Goal: Transaction & Acquisition: Purchase product/service

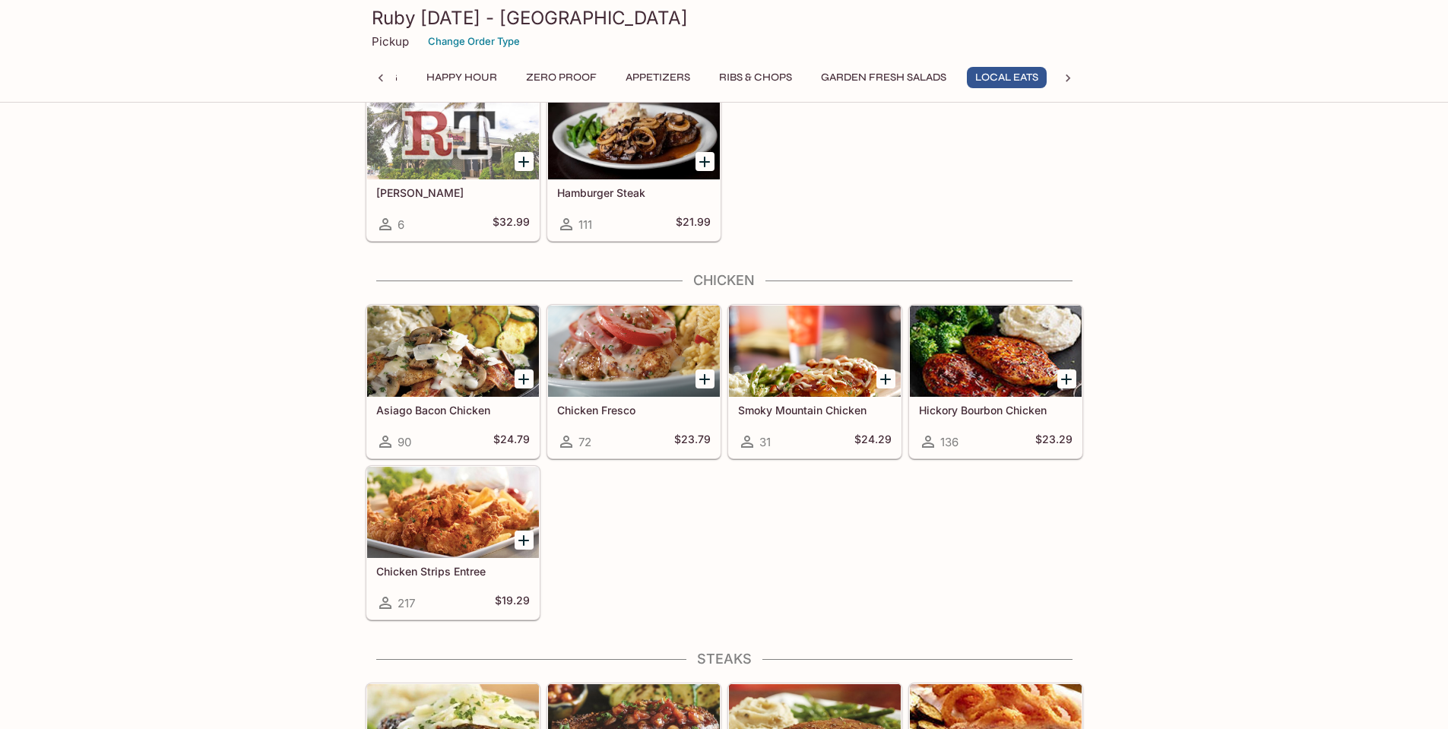
scroll to position [2584, 0]
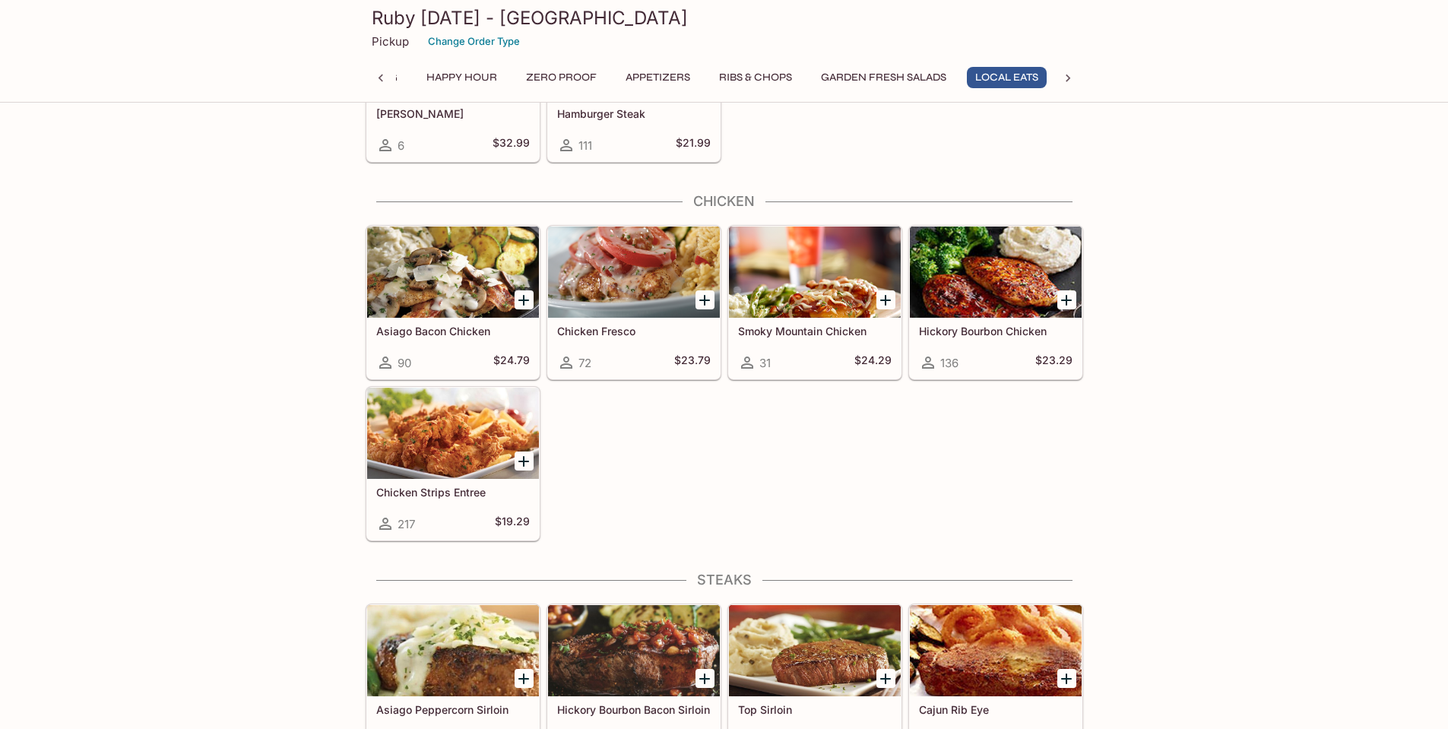
click at [523, 300] on icon "Add Asiago Bacon Chicken" at bounding box center [523, 300] width 11 height 11
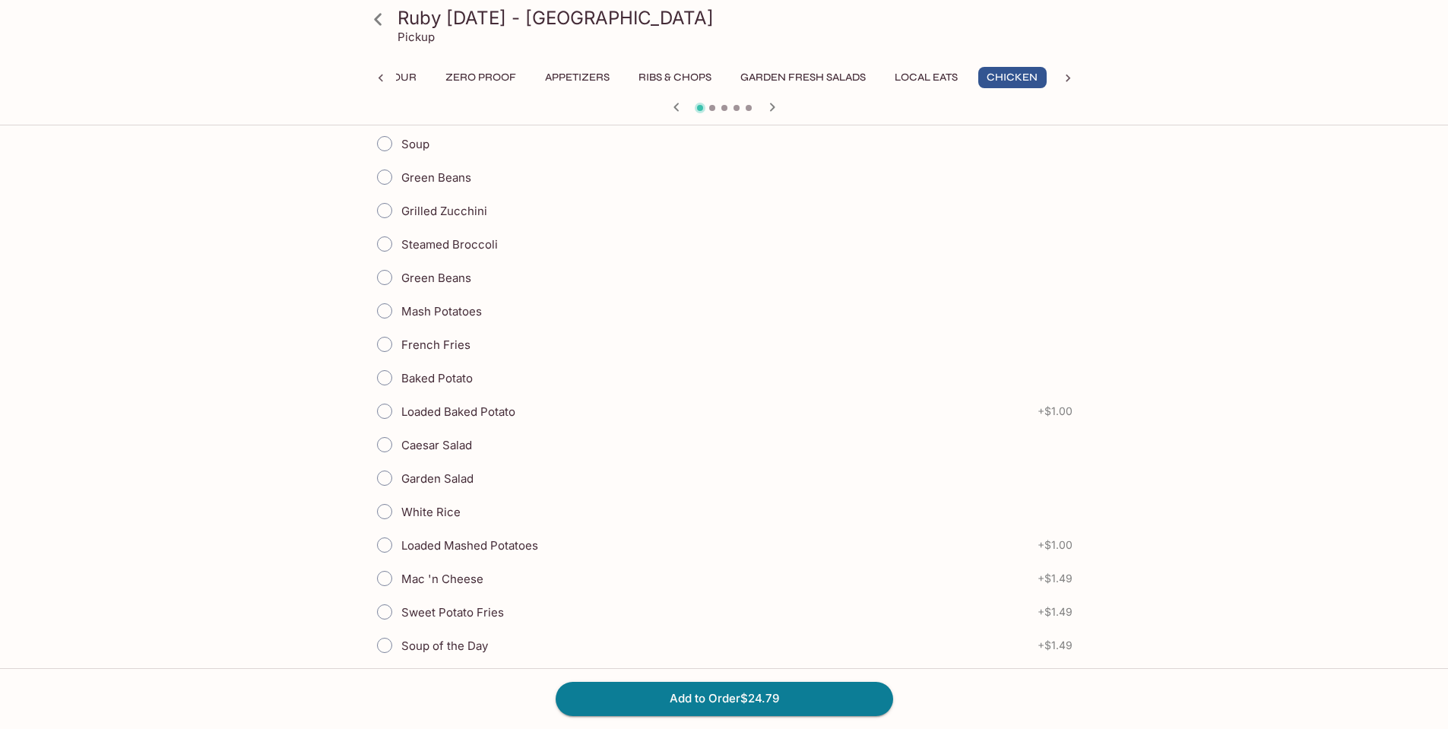
scroll to position [532, 0]
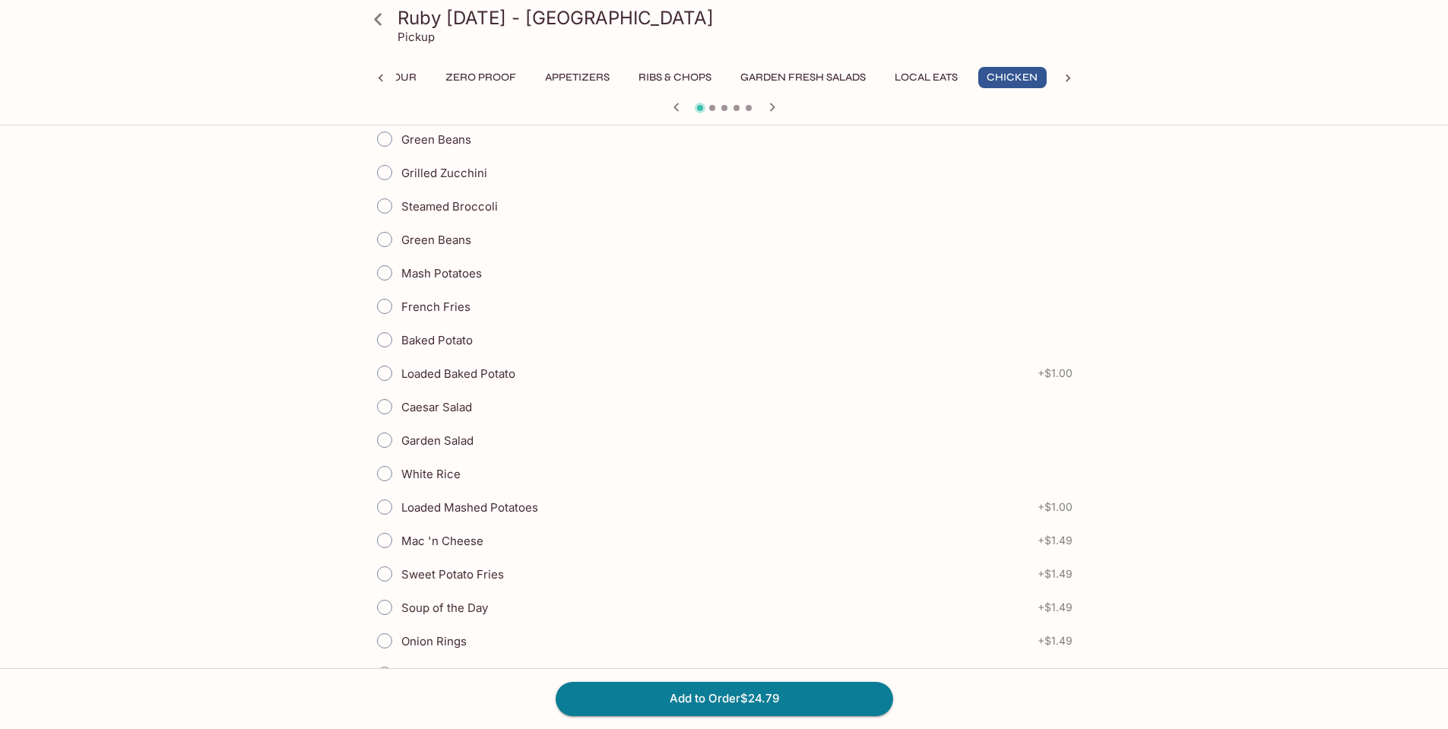
click at [383, 505] on input "Loaded Mashed Potatoes" at bounding box center [385, 507] width 32 height 32
radio input "true"
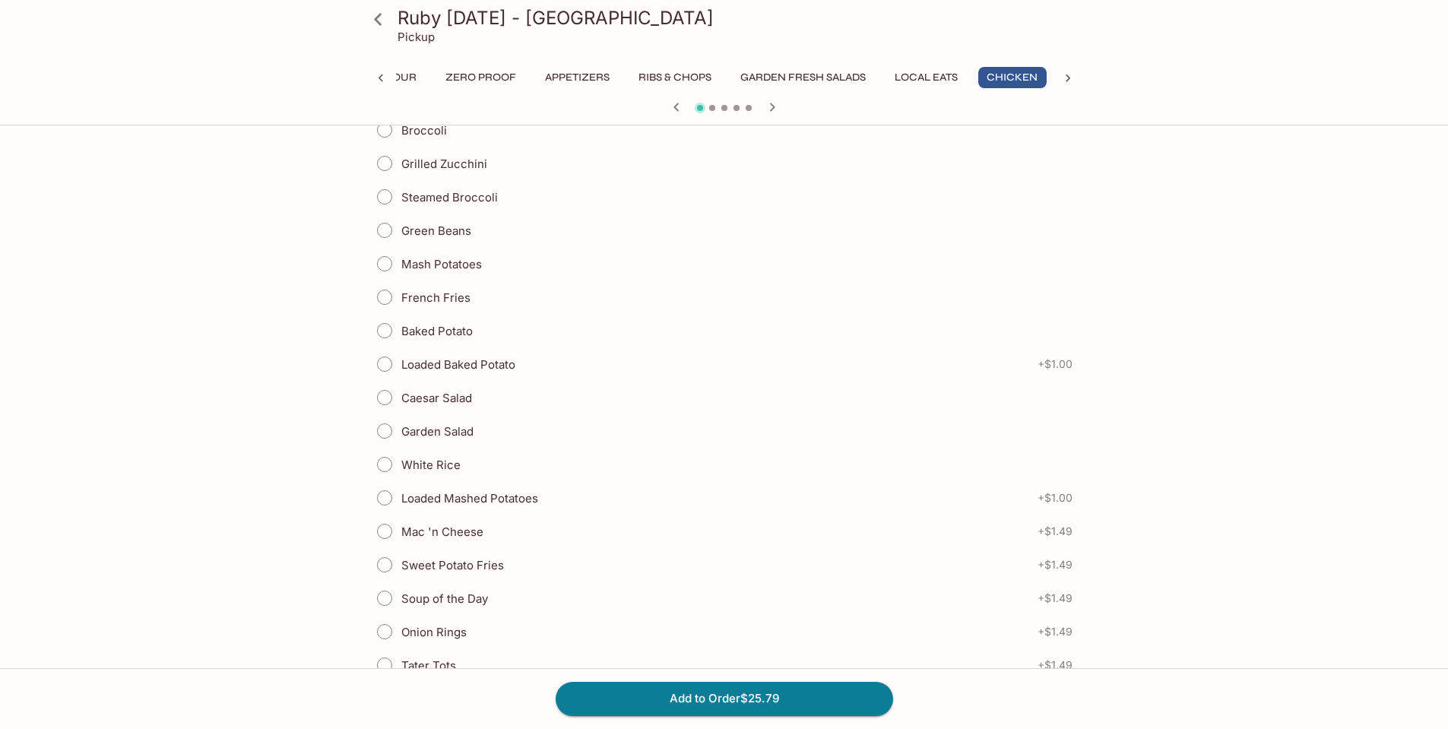
click at [383, 397] on input "Caesar Salad" at bounding box center [385, 397] width 32 height 32
radio input "true"
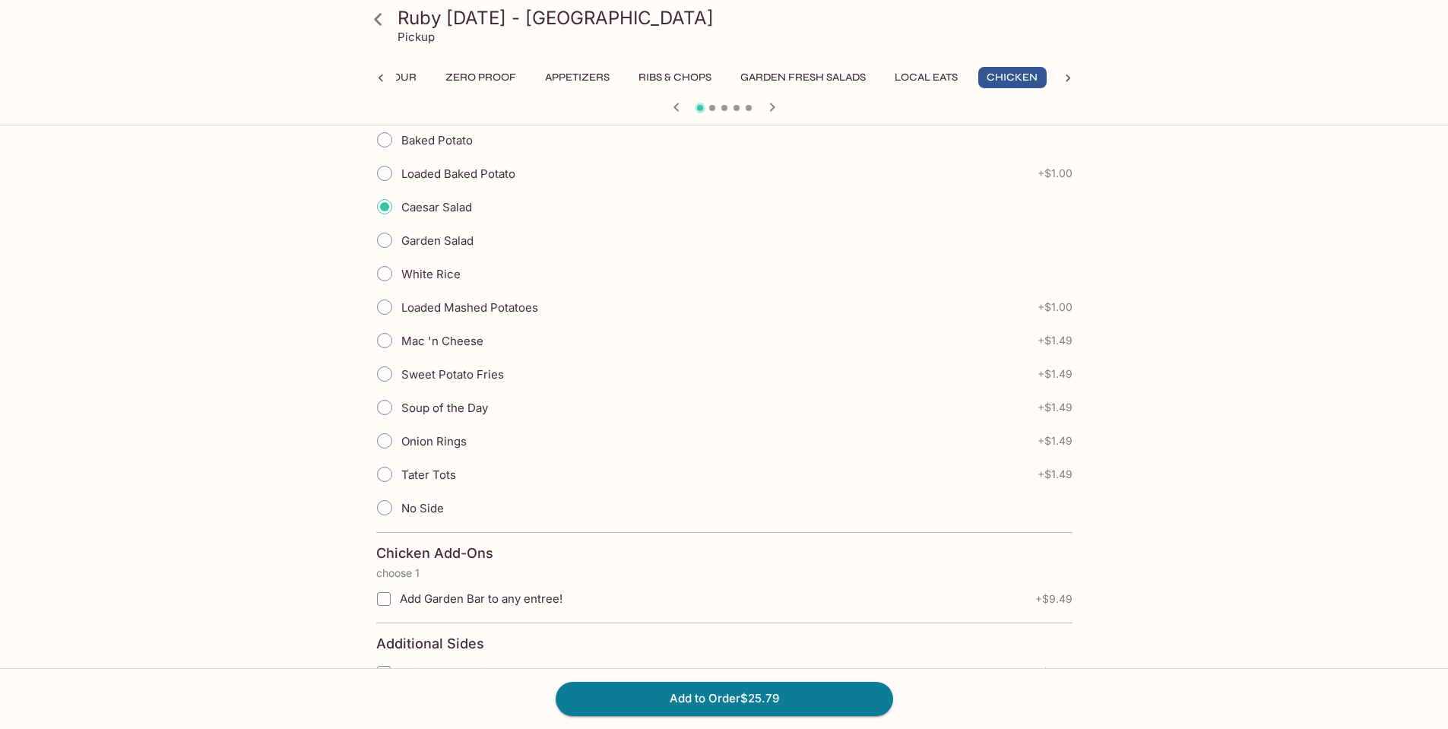
scroll to position [1892, 0]
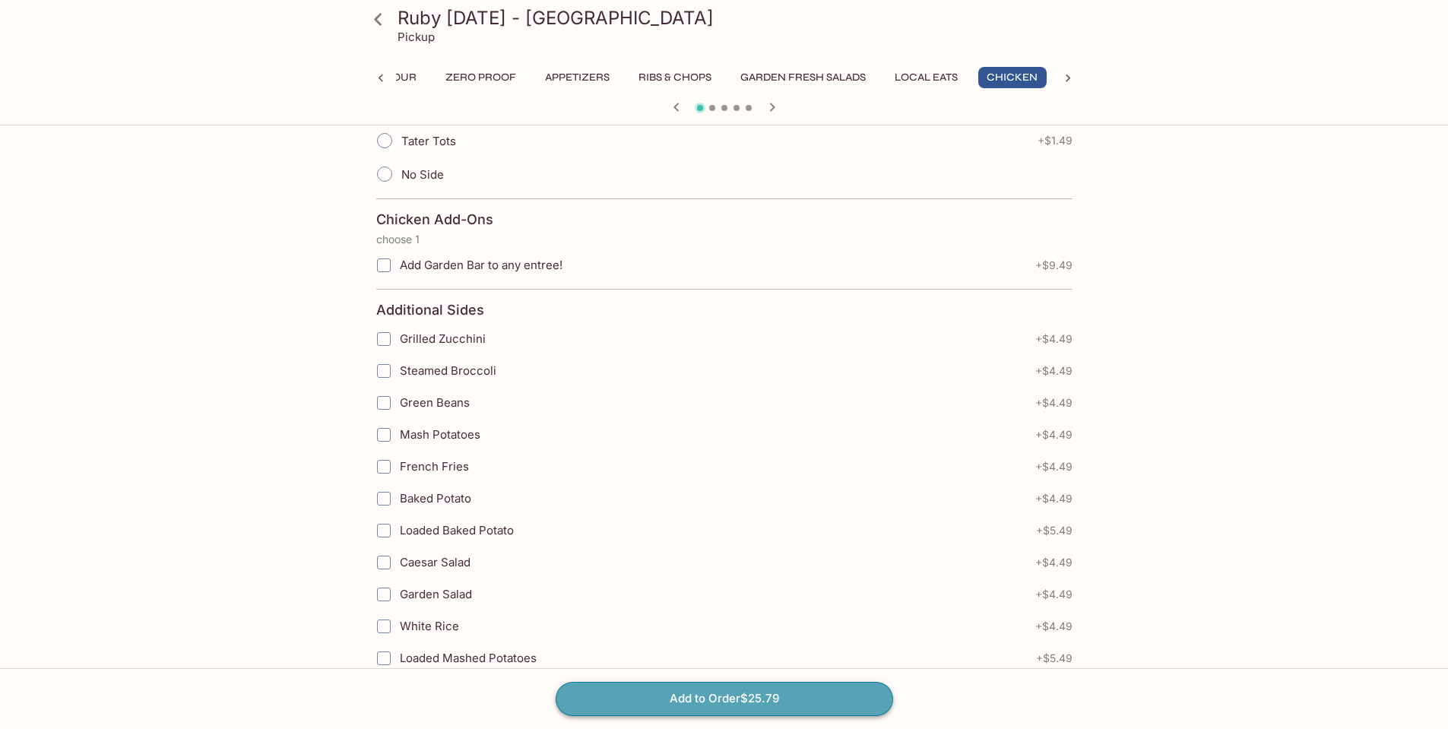
click at [723, 699] on button "Add to Order $25.79" at bounding box center [724, 698] width 337 height 33
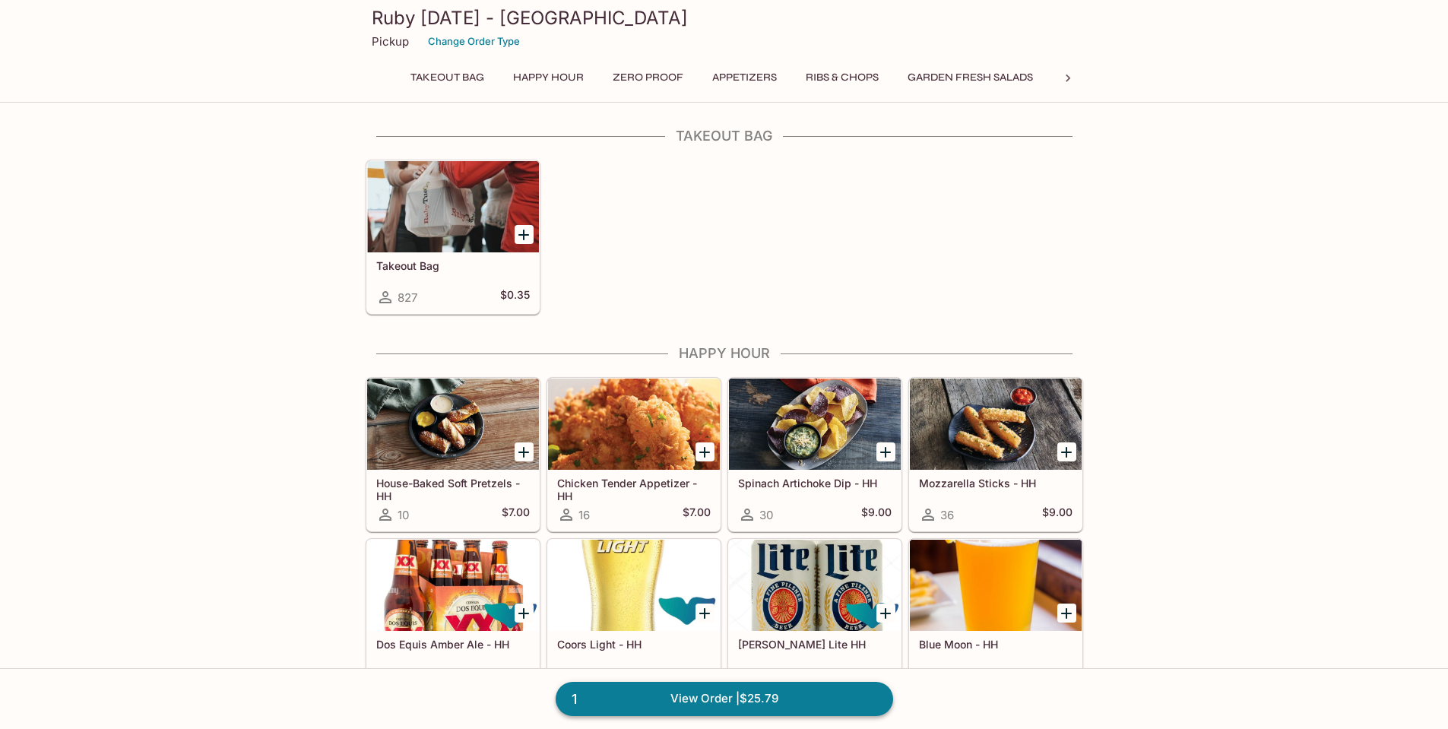
click at [723, 703] on link "1 View Order | $25.79" at bounding box center [724, 698] width 337 height 33
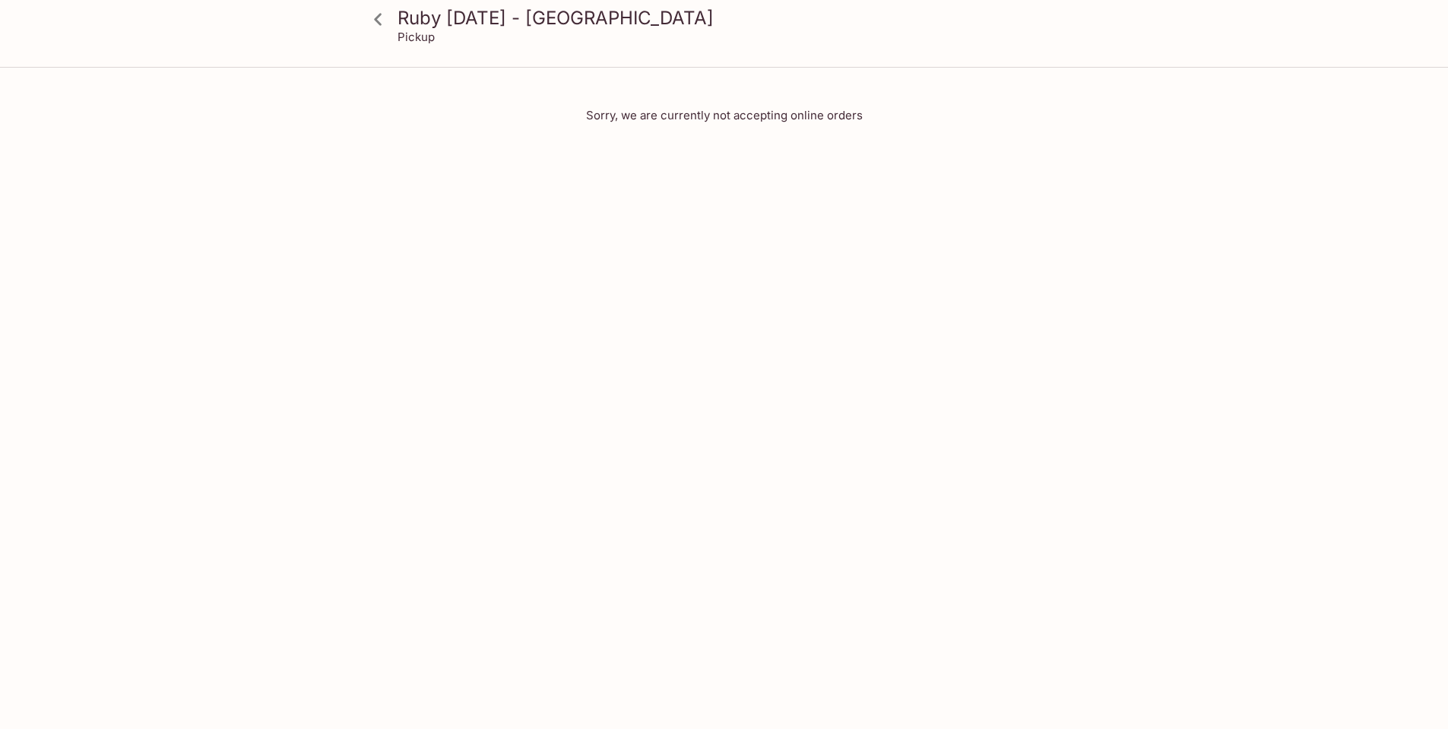
click at [385, 24] on icon at bounding box center [378, 19] width 27 height 27
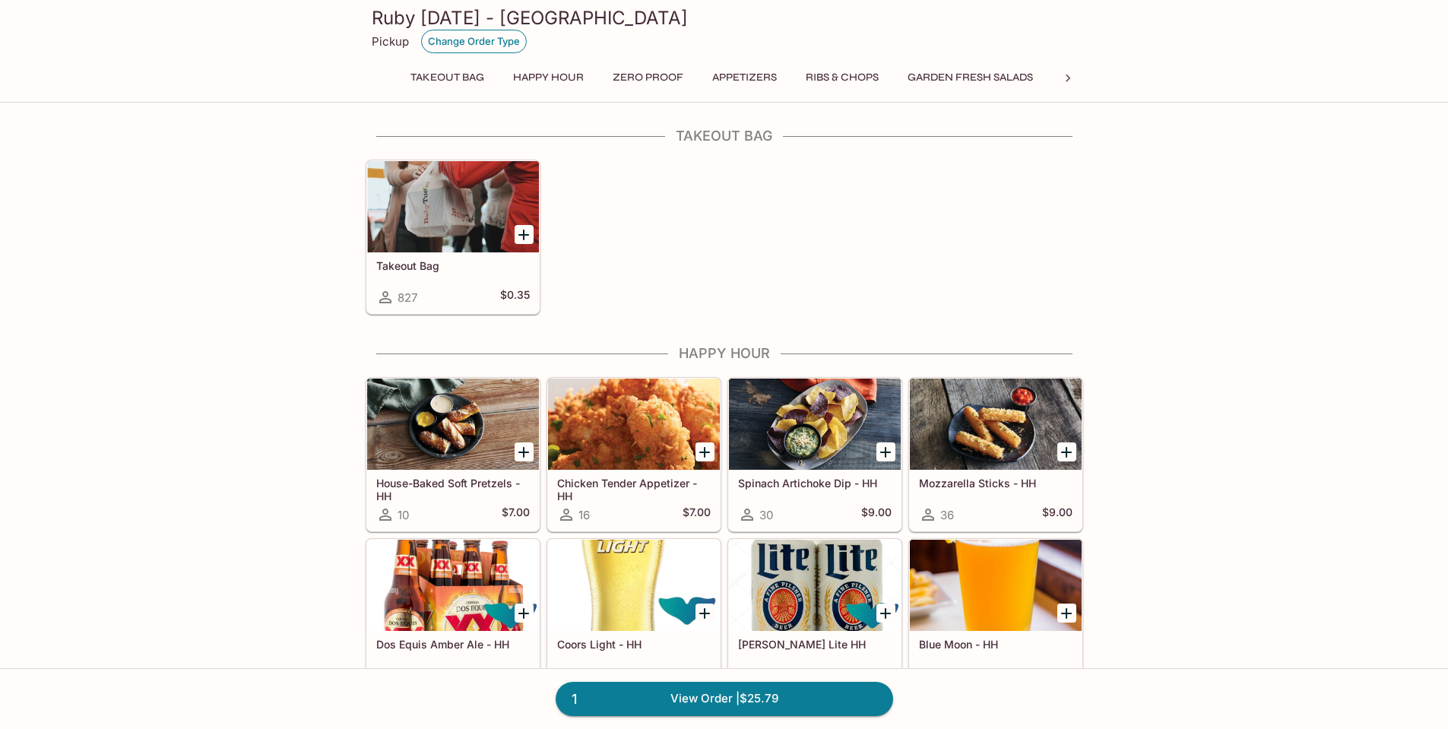
click at [438, 46] on button "Change Order Type" at bounding box center [474, 42] width 106 height 24
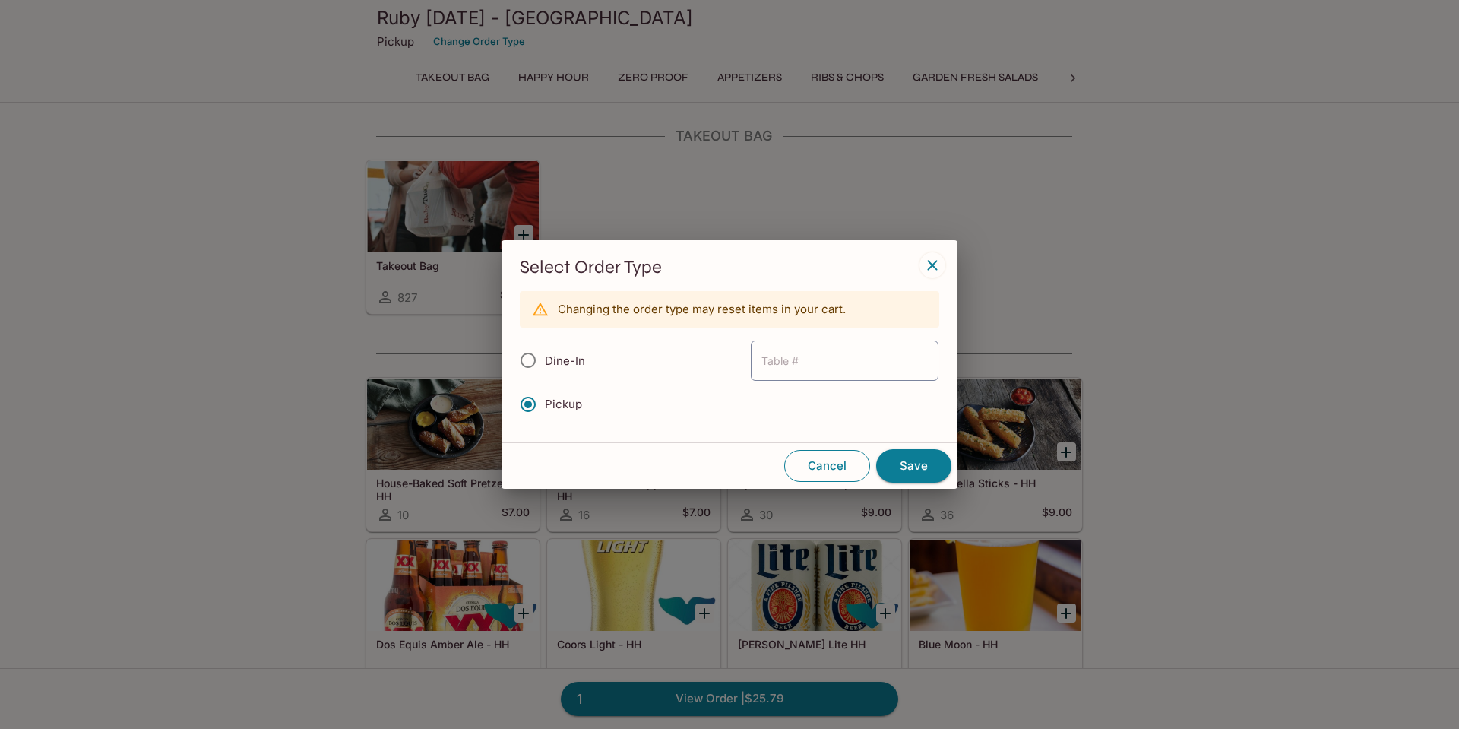
click at [828, 468] on button "Cancel" at bounding box center [827, 466] width 86 height 32
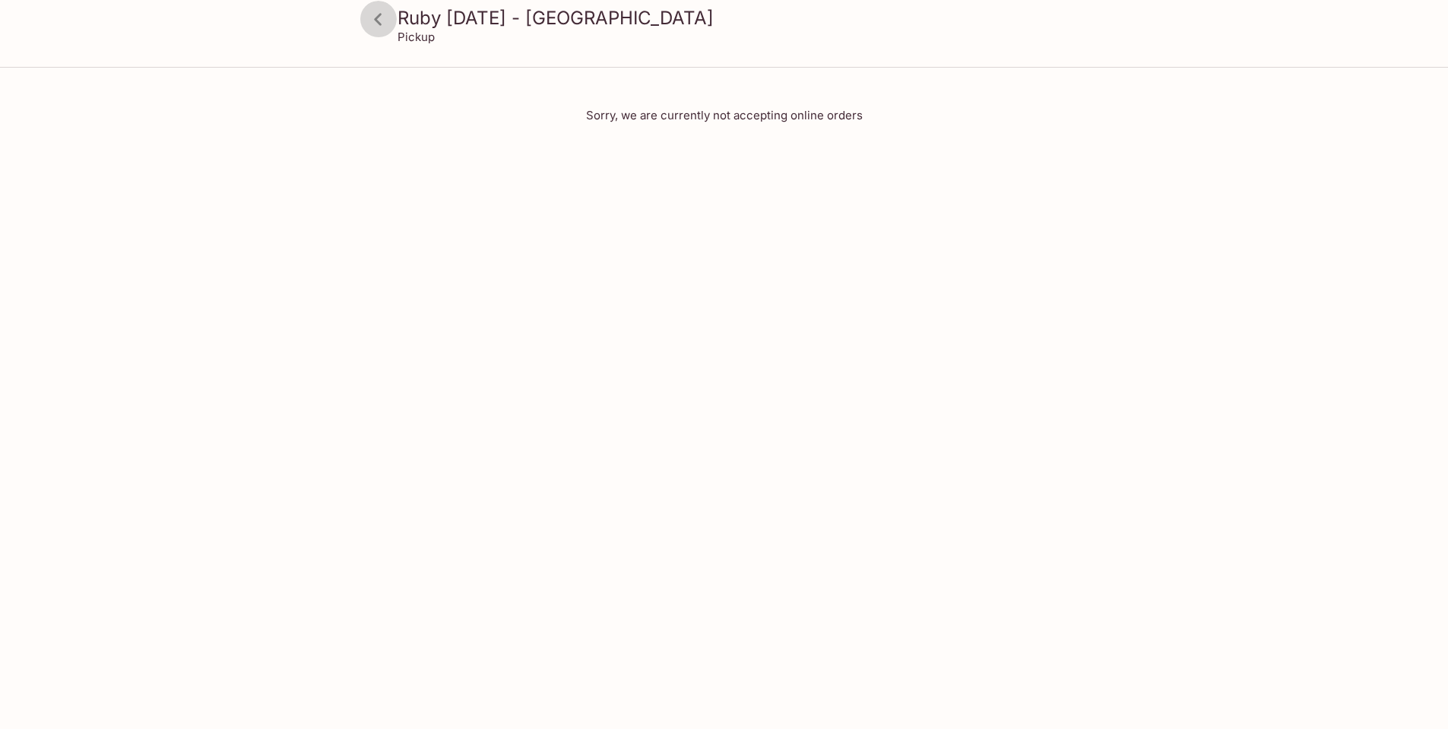
click at [385, 21] on icon at bounding box center [378, 19] width 27 height 27
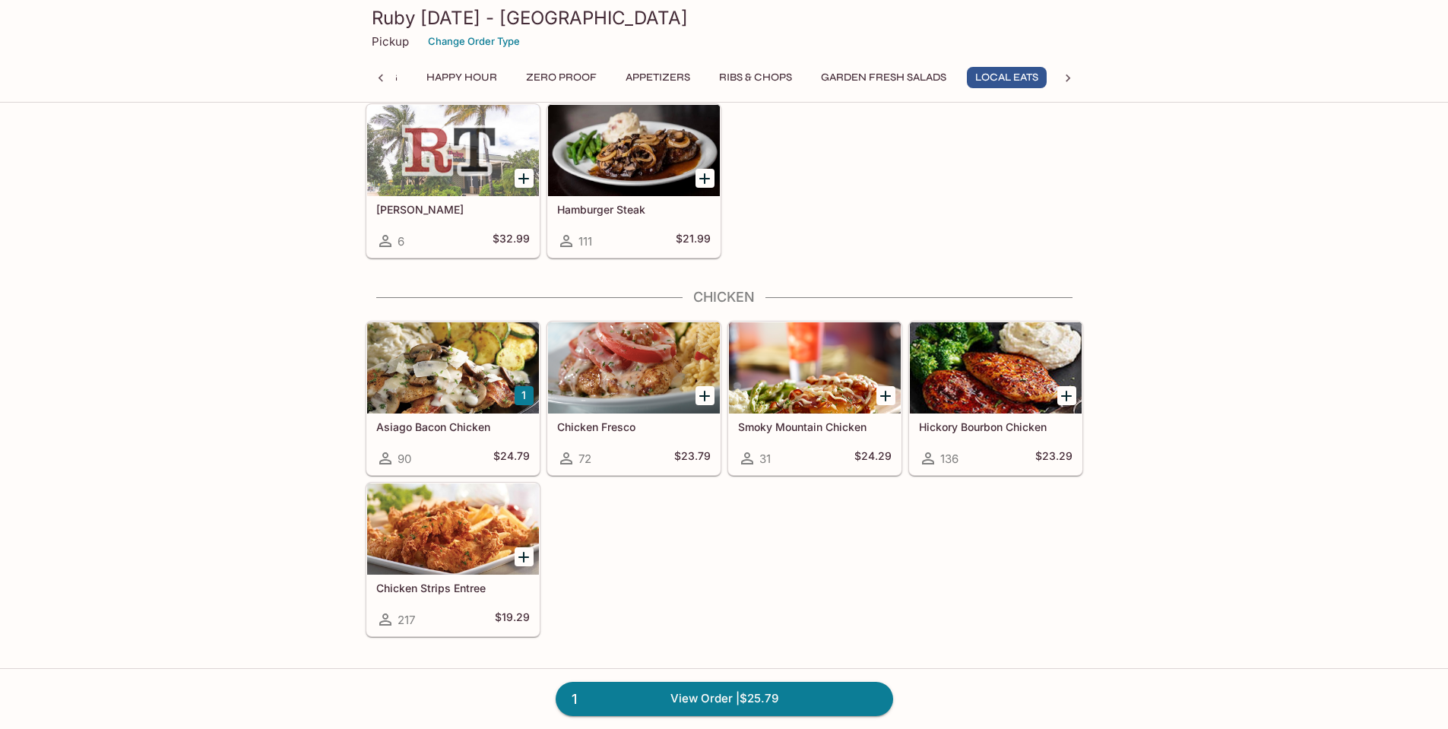
scroll to position [2508, 0]
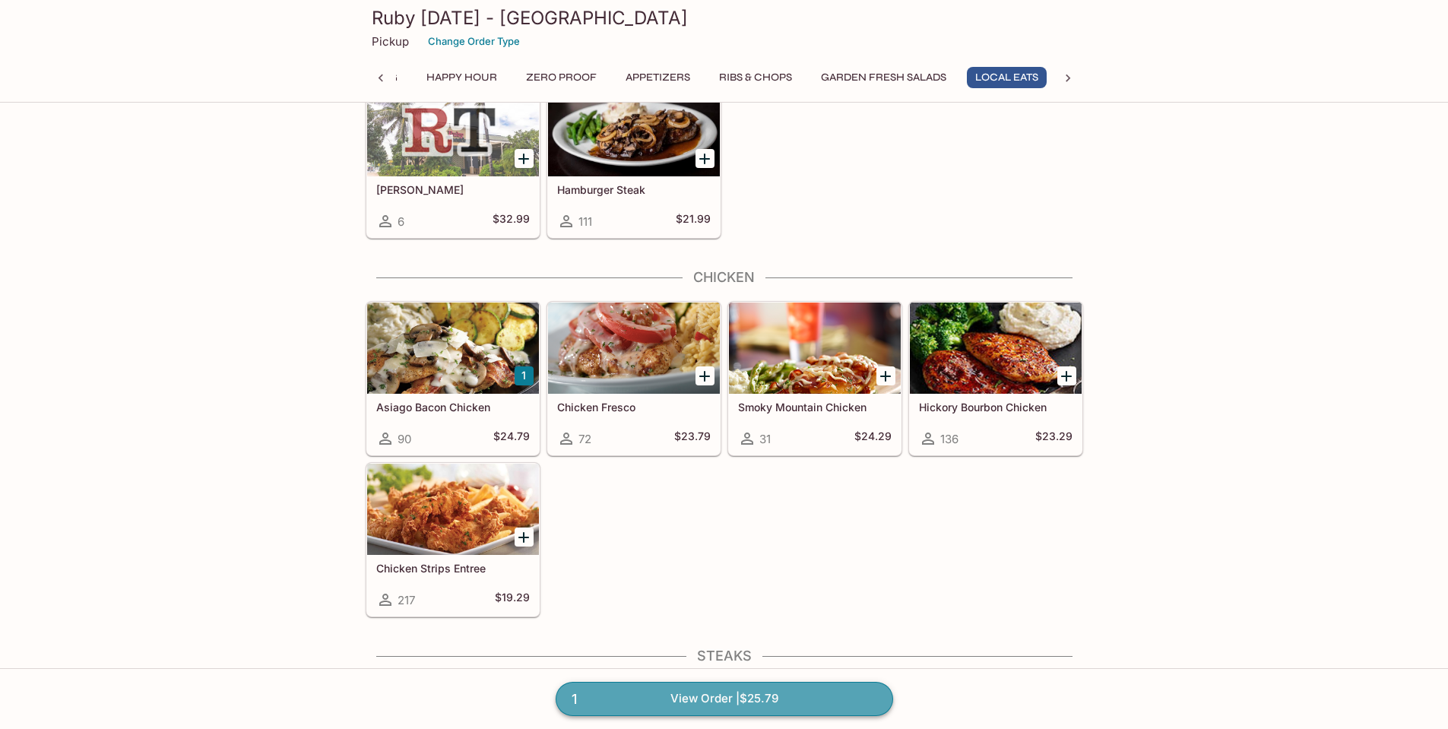
click at [746, 692] on link "1 View Order | $25.79" at bounding box center [724, 698] width 337 height 33
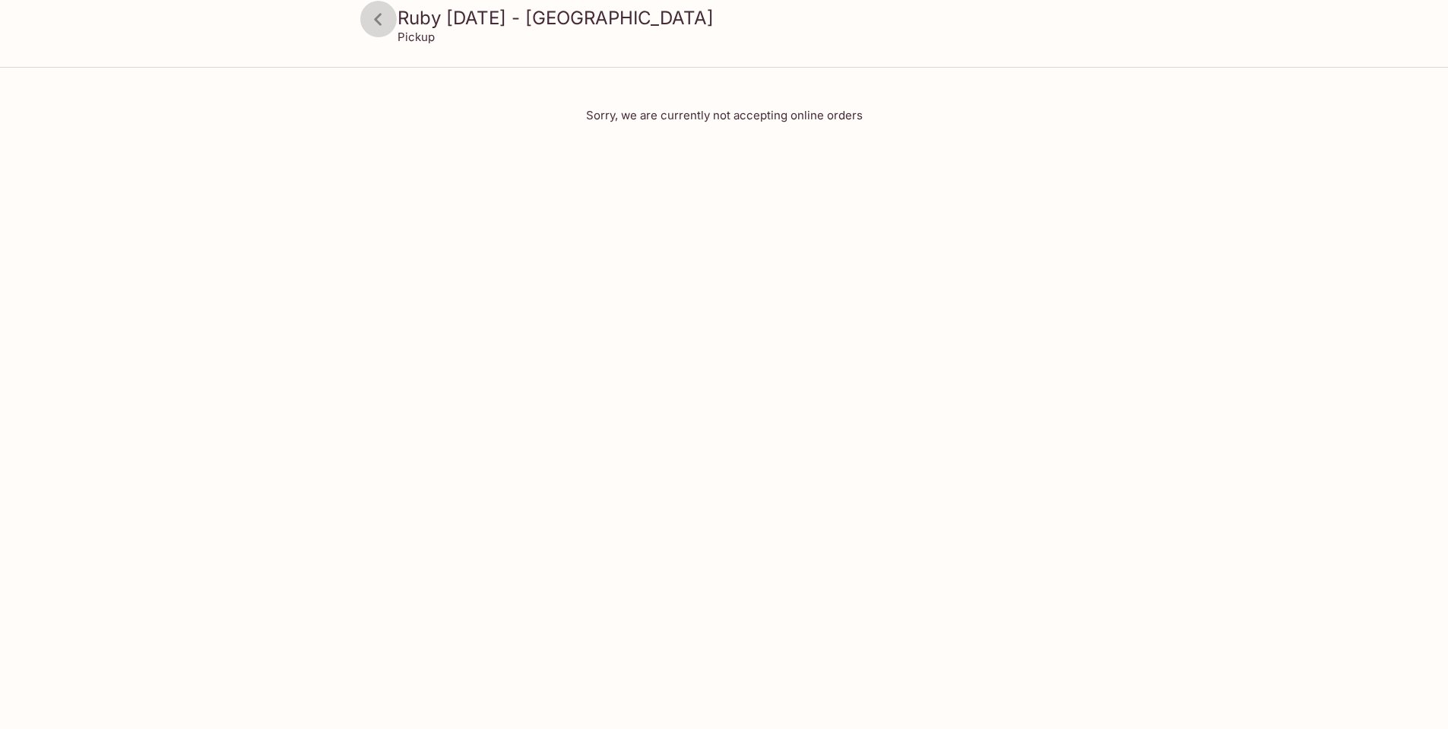
click at [381, 14] on icon at bounding box center [378, 19] width 8 height 12
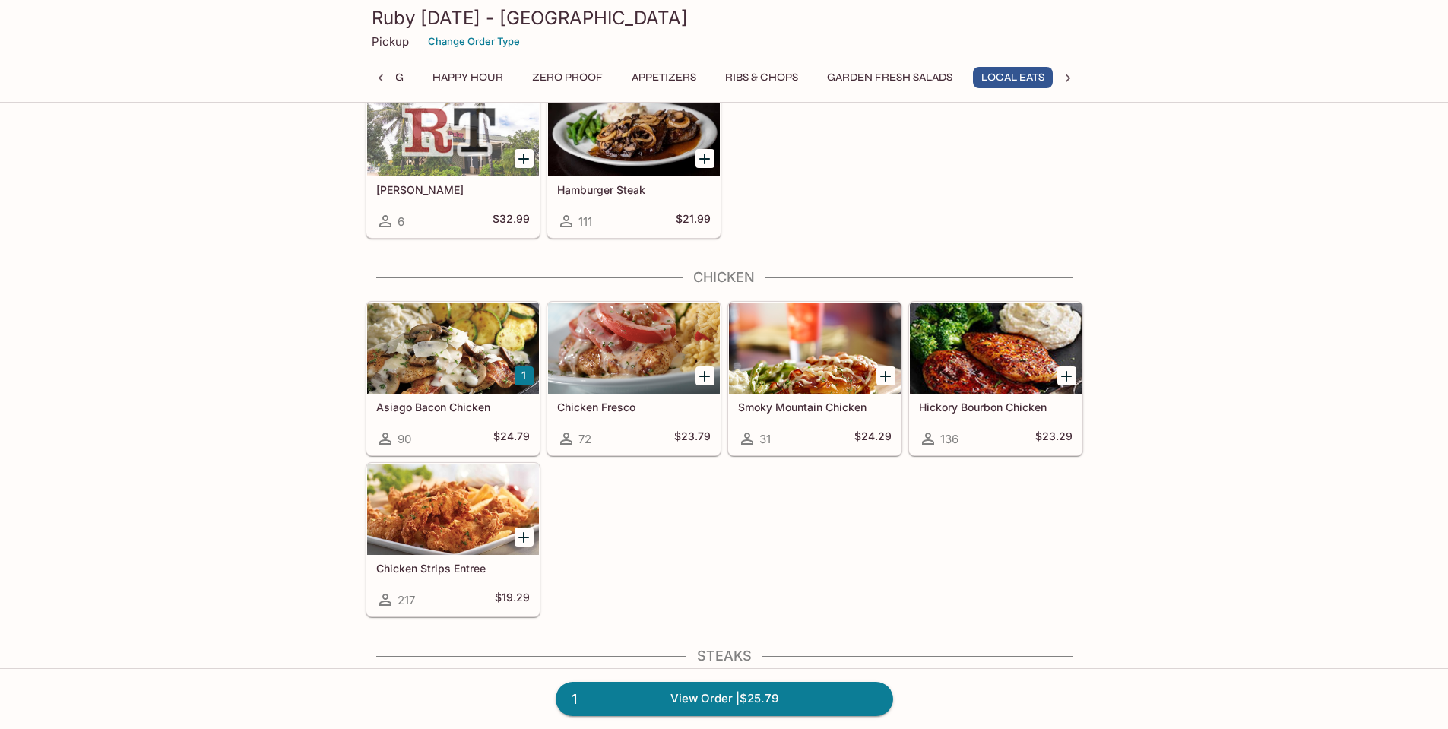
scroll to position [0, 87]
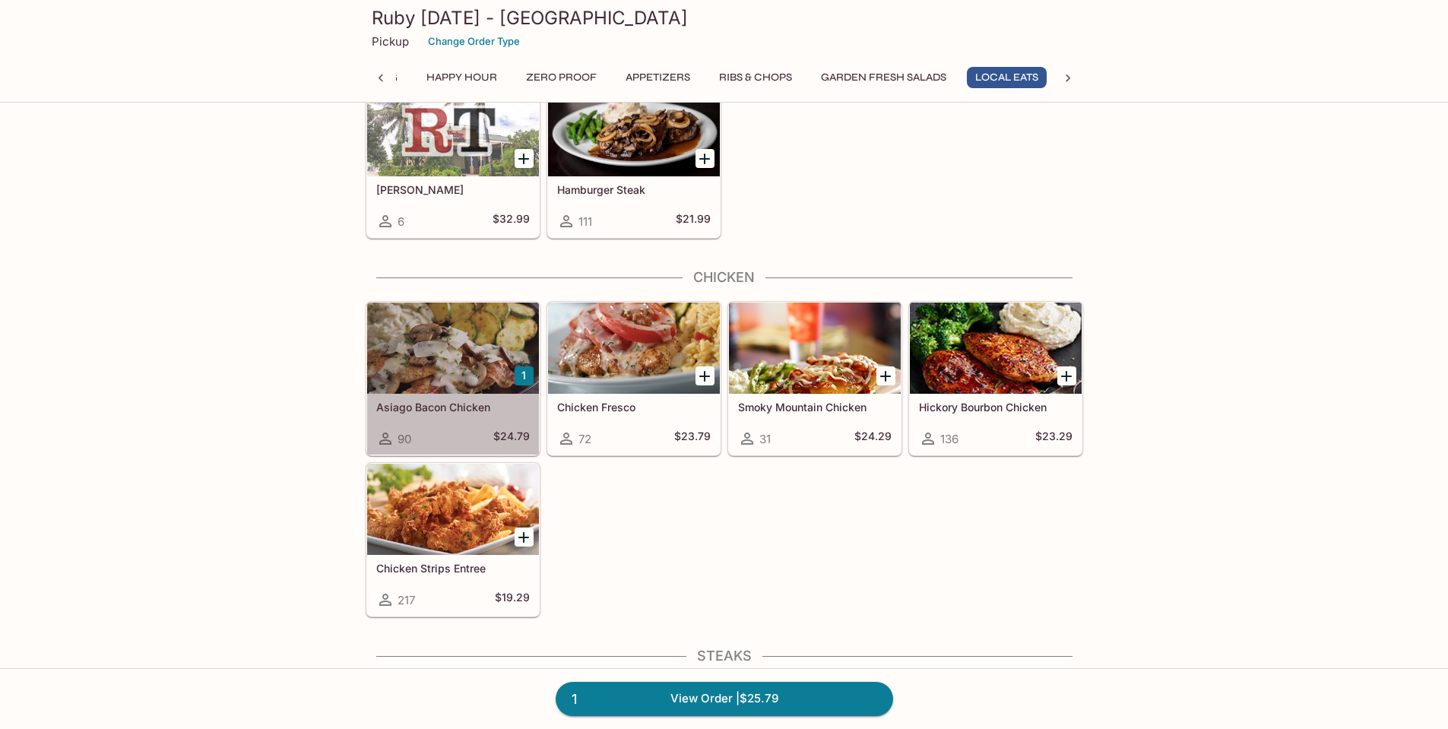
click at [384, 400] on div "Asiago Bacon Chicken 90 $24.79" at bounding box center [453, 424] width 172 height 61
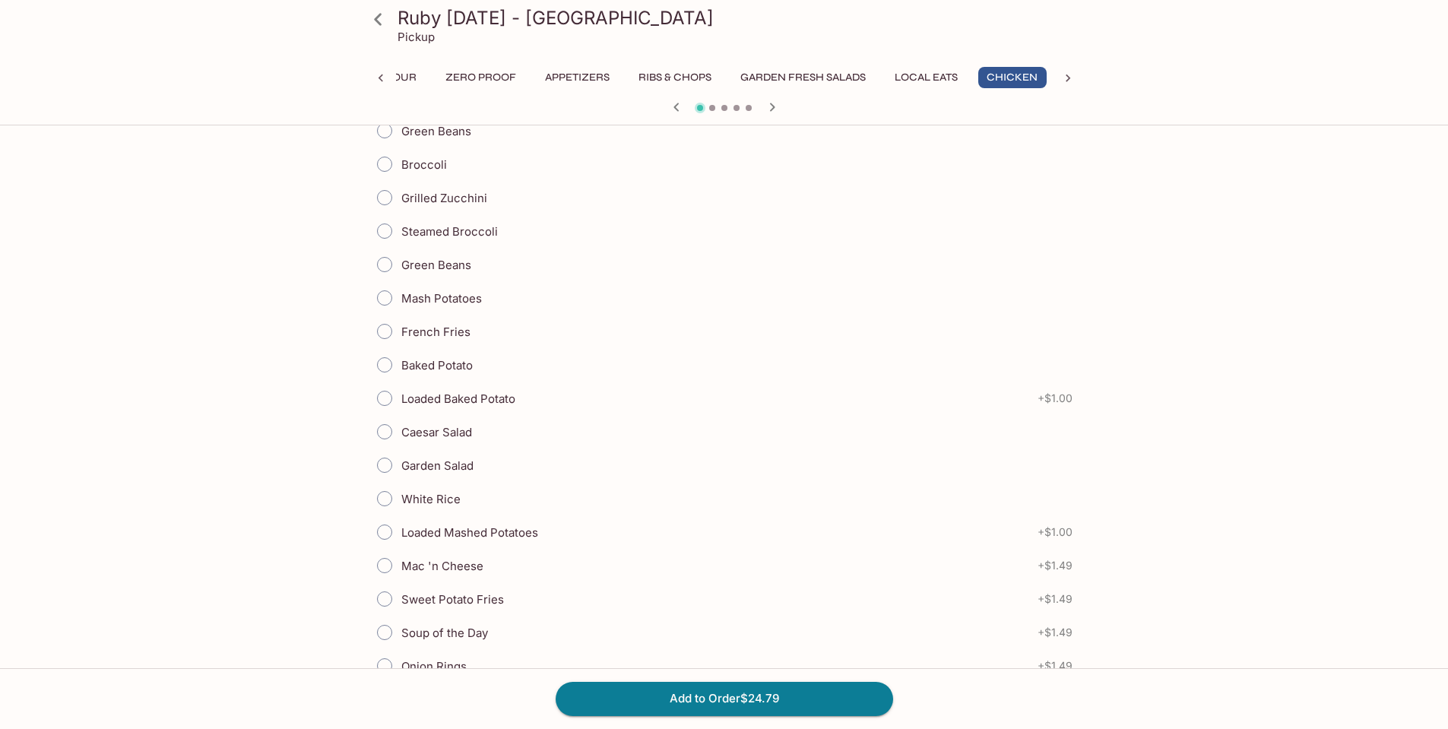
scroll to position [1368, 0]
